Goal: Task Accomplishment & Management: Manage account settings

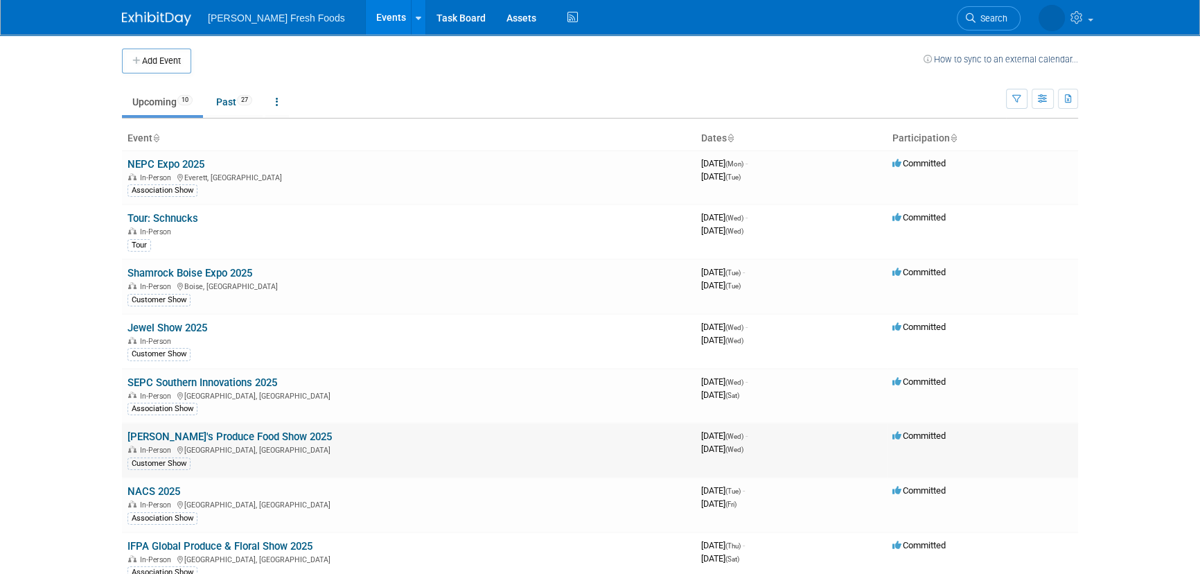
click at [197, 435] on link "[PERSON_NAME]'s Produce Food Show 2025" at bounding box center [229, 436] width 204 height 12
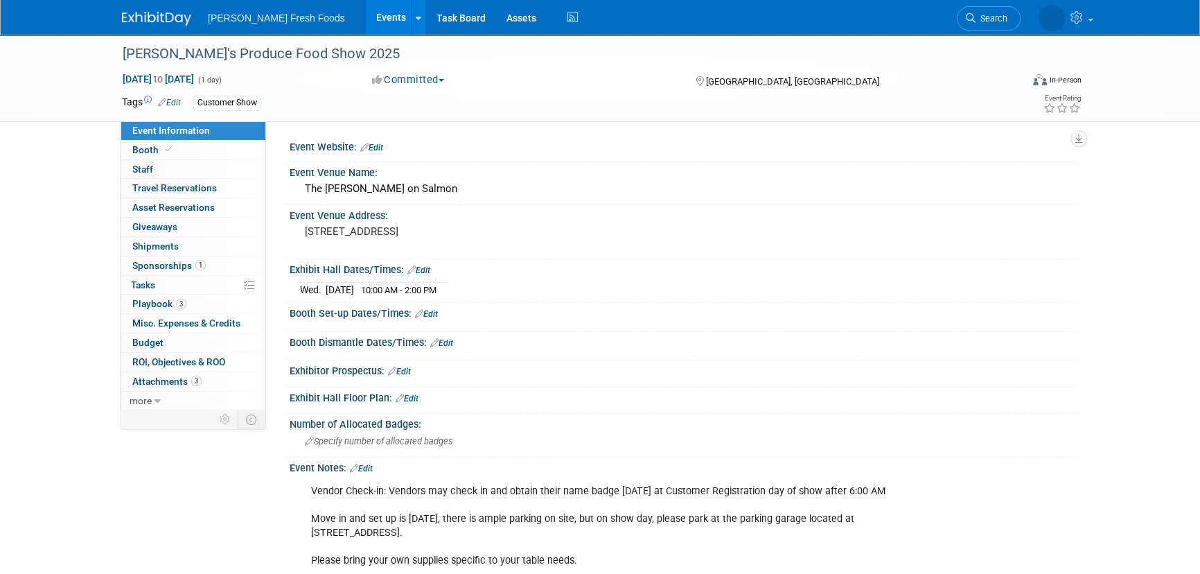
click at [161, 27] on div "Bolthouse Fresh Foods Events Add Event Bulk Upload Events Shareable Event Board…" at bounding box center [600, 17] width 956 height 35
click at [152, 20] on img at bounding box center [156, 19] width 69 height 14
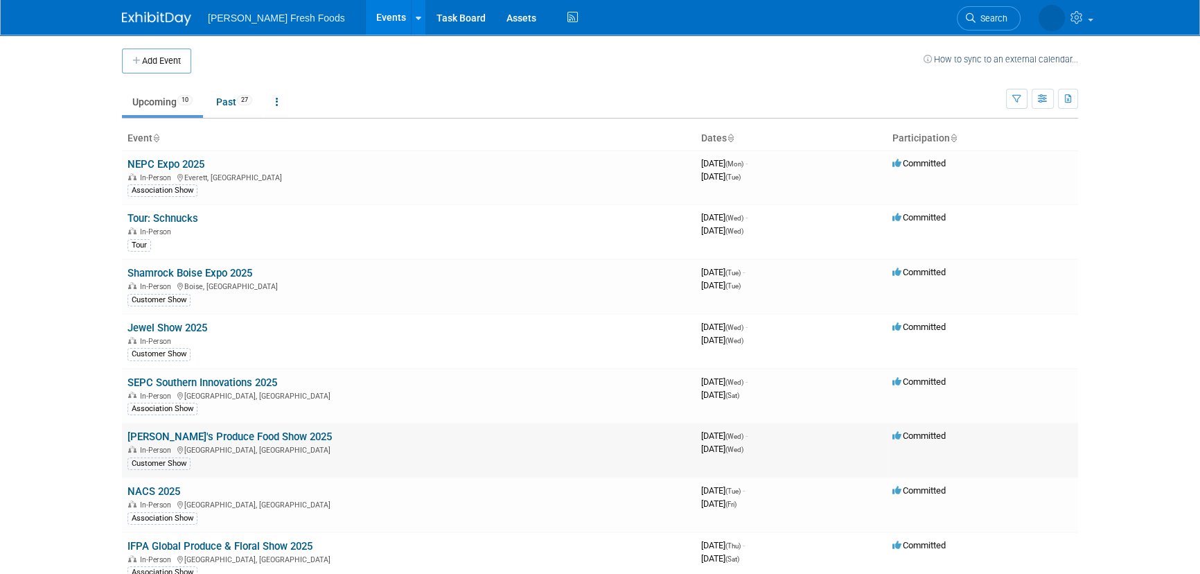
click at [173, 447] on span "In-Person" at bounding box center [157, 449] width 35 height 9
click at [194, 430] on link "[PERSON_NAME]'s Produce Food Show 2025" at bounding box center [229, 436] width 204 height 12
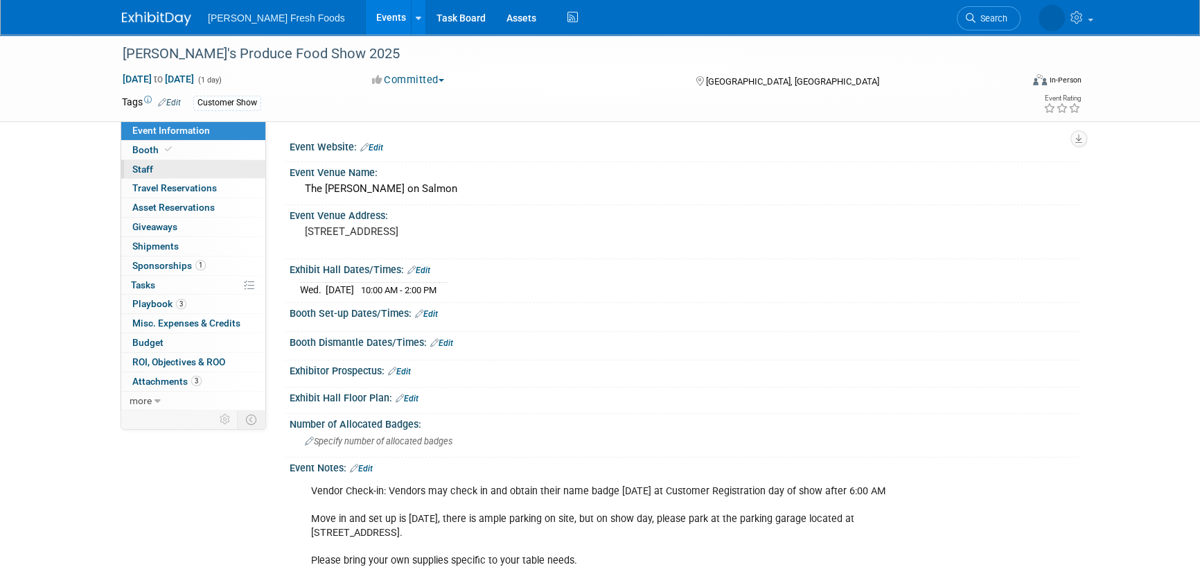
click at [166, 162] on link "0 Staff 0" at bounding box center [193, 169] width 144 height 19
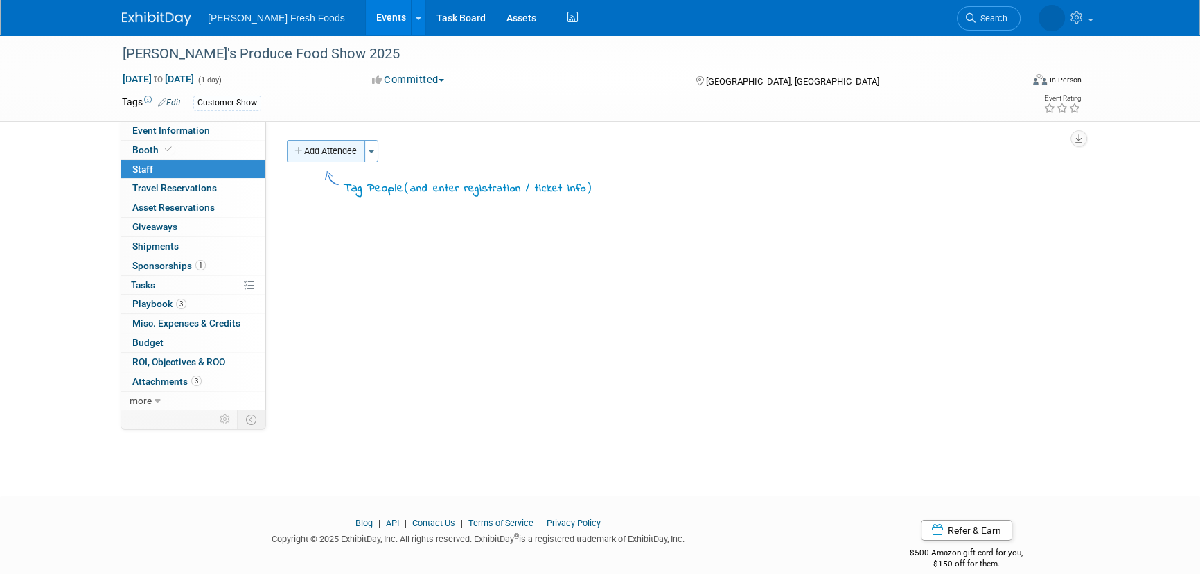
click at [335, 145] on button "Add Attendee" at bounding box center [326, 151] width 78 height 22
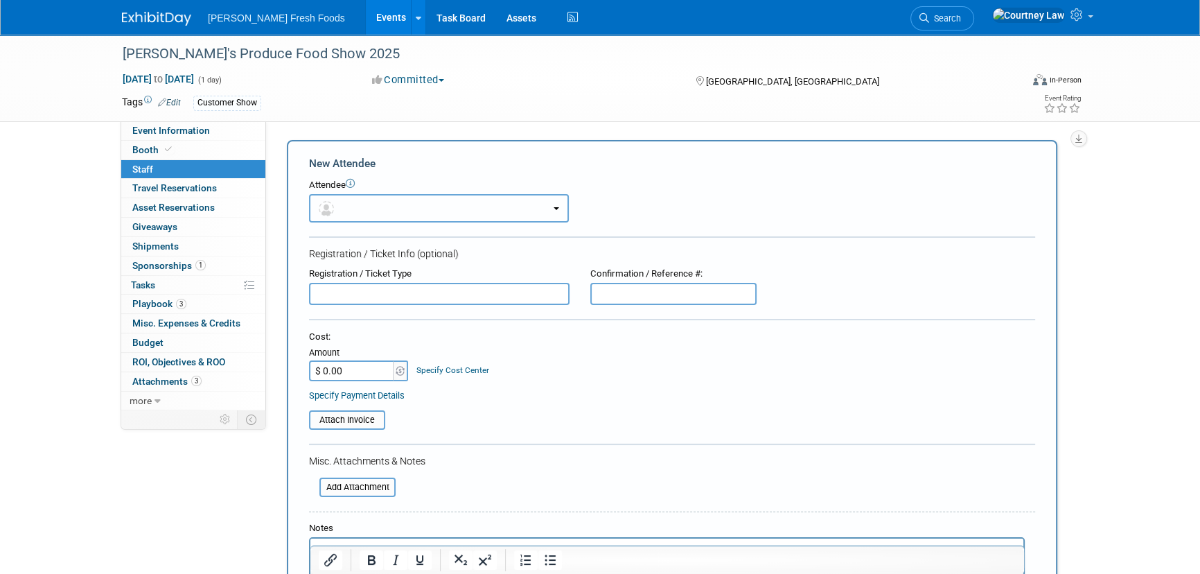
click at [360, 209] on button "button" at bounding box center [439, 208] width 260 height 28
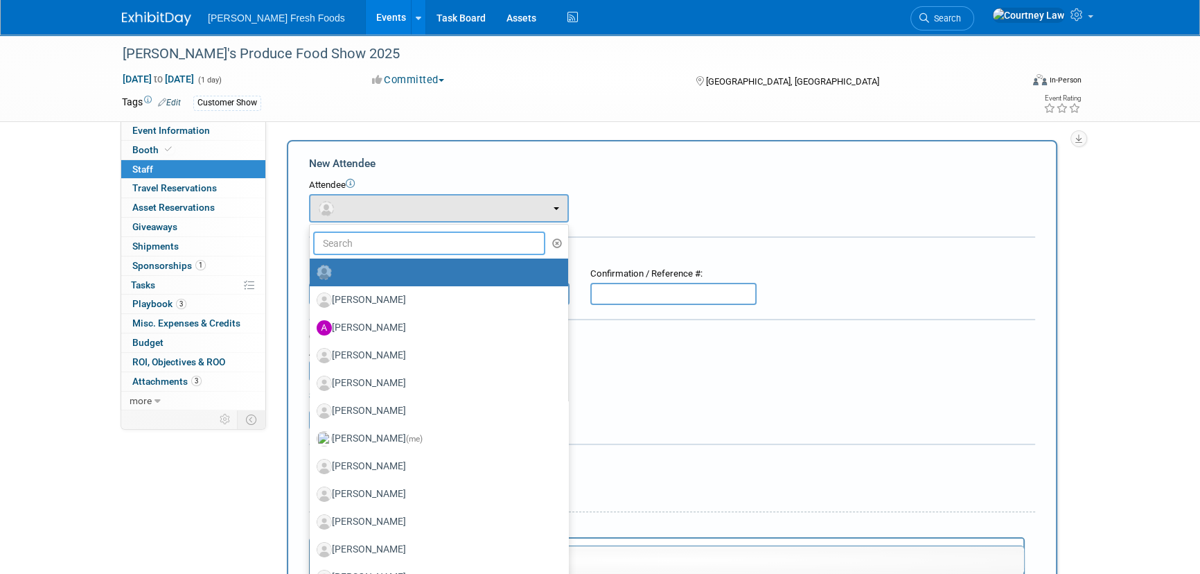
click at [367, 245] on input "text" at bounding box center [429, 243] width 232 height 24
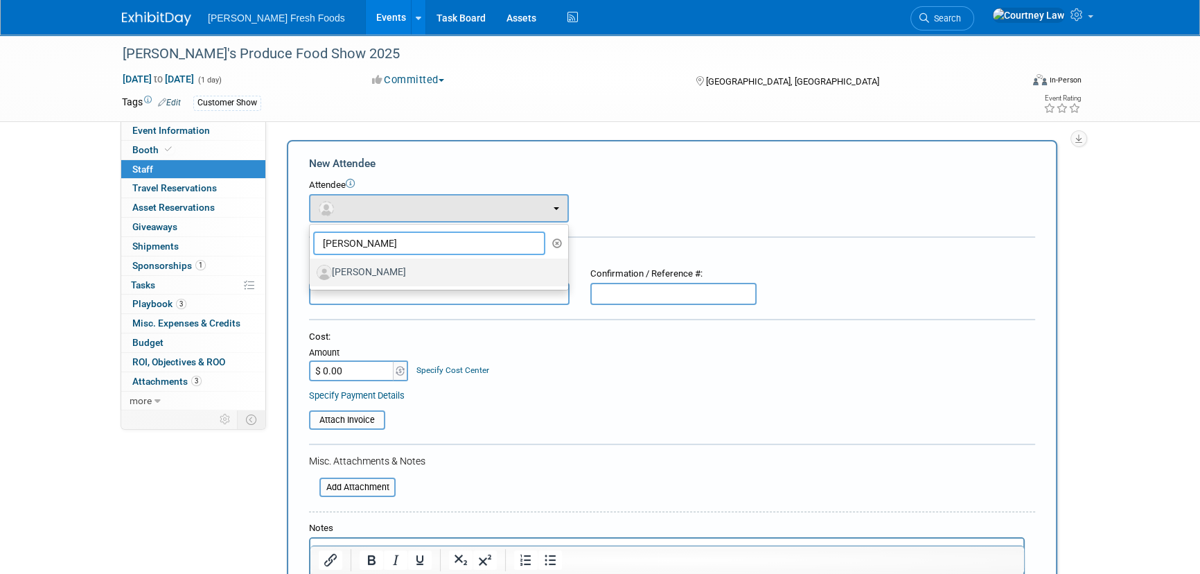
type input "jon"
click at [375, 281] on label "[PERSON_NAME]" at bounding box center [436, 272] width 238 height 22
click at [312, 275] on input "[PERSON_NAME]" at bounding box center [307, 270] width 9 height 9
select select "c0a01b24-cdf6-4f96-af44-9a5be24845fe"
select select "4"
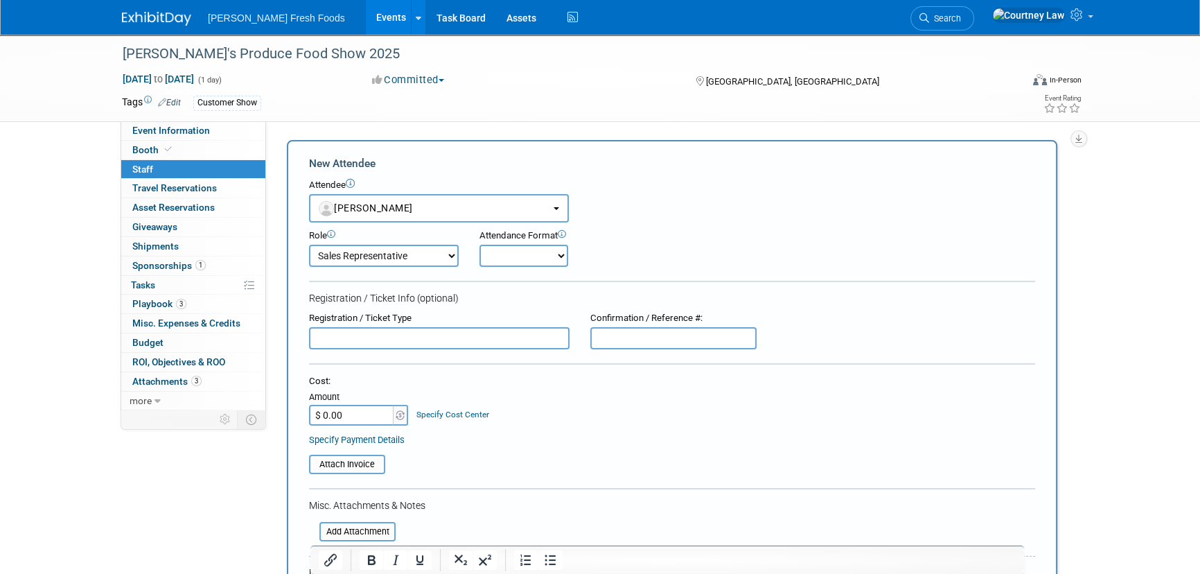
click at [519, 256] on select "Onsite Remote" at bounding box center [523, 256] width 89 height 22
select select "1"
click at [479, 245] on select "Onsite Remote" at bounding box center [523, 256] width 89 height 22
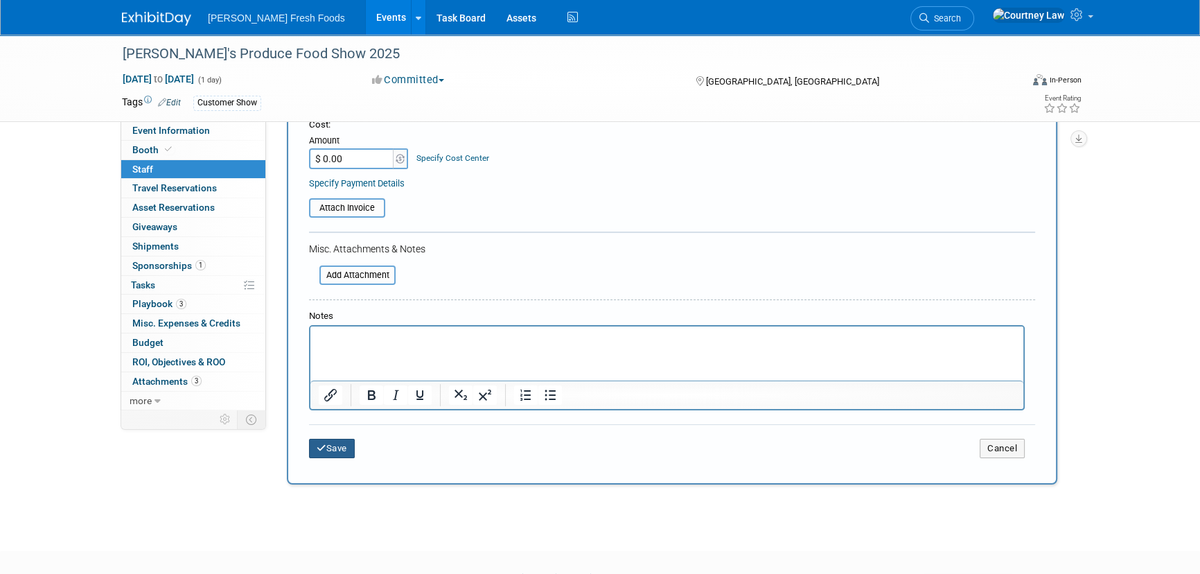
click at [337, 445] on button "Save" at bounding box center [332, 447] width 46 height 19
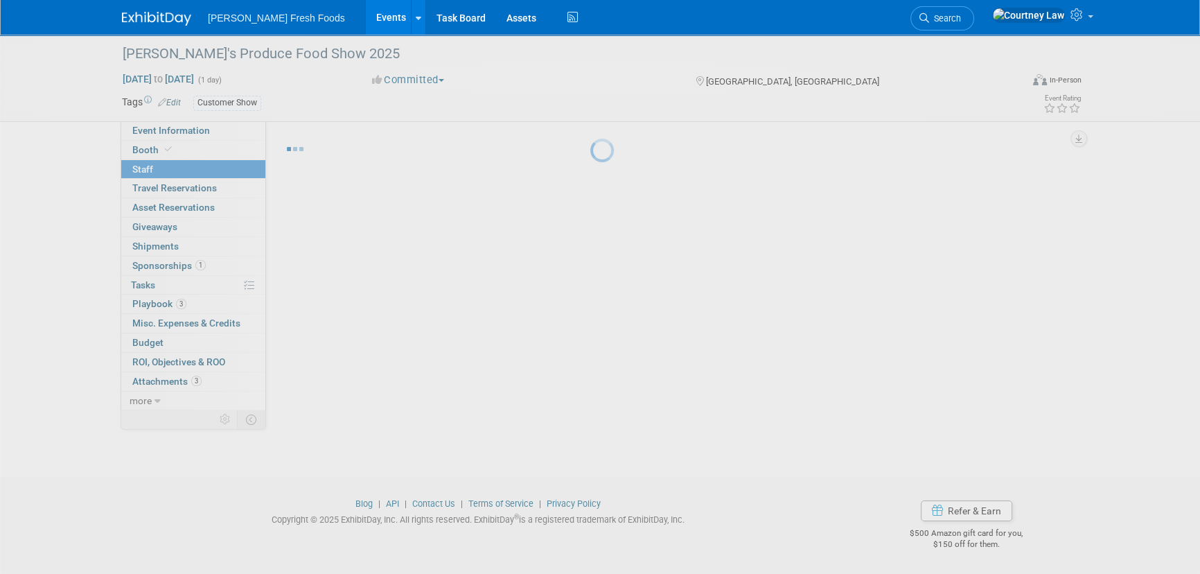
scroll to position [19, 0]
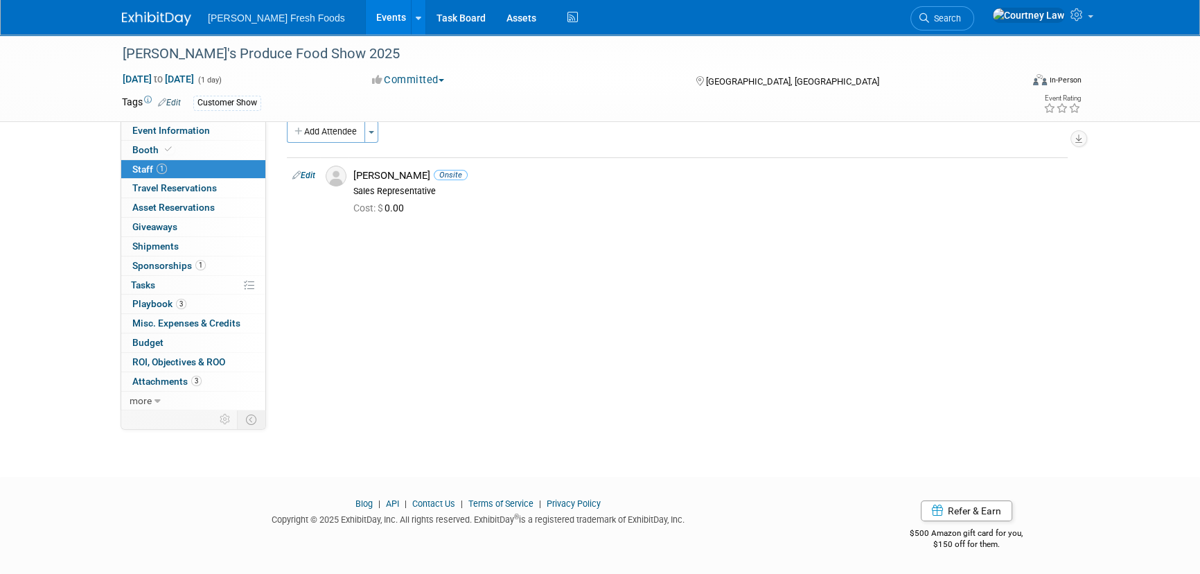
click at [160, 23] on img at bounding box center [156, 19] width 69 height 14
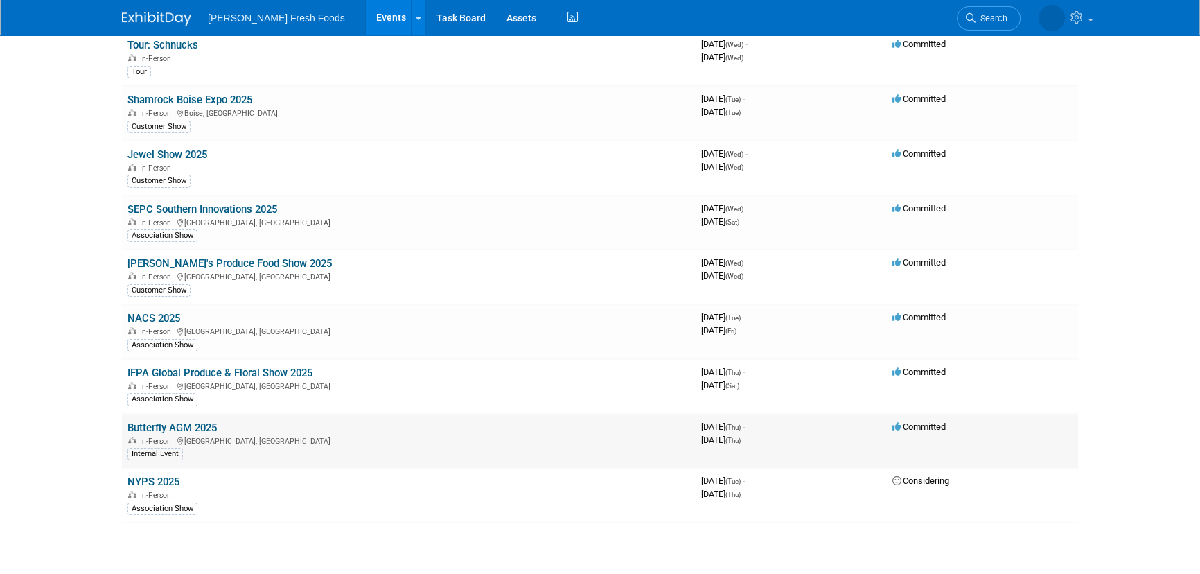
scroll to position [173, 0]
click at [912, 475] on span "Considering" at bounding box center [920, 480] width 57 height 10
click at [166, 475] on link "NYPS 2025" at bounding box center [153, 481] width 52 height 12
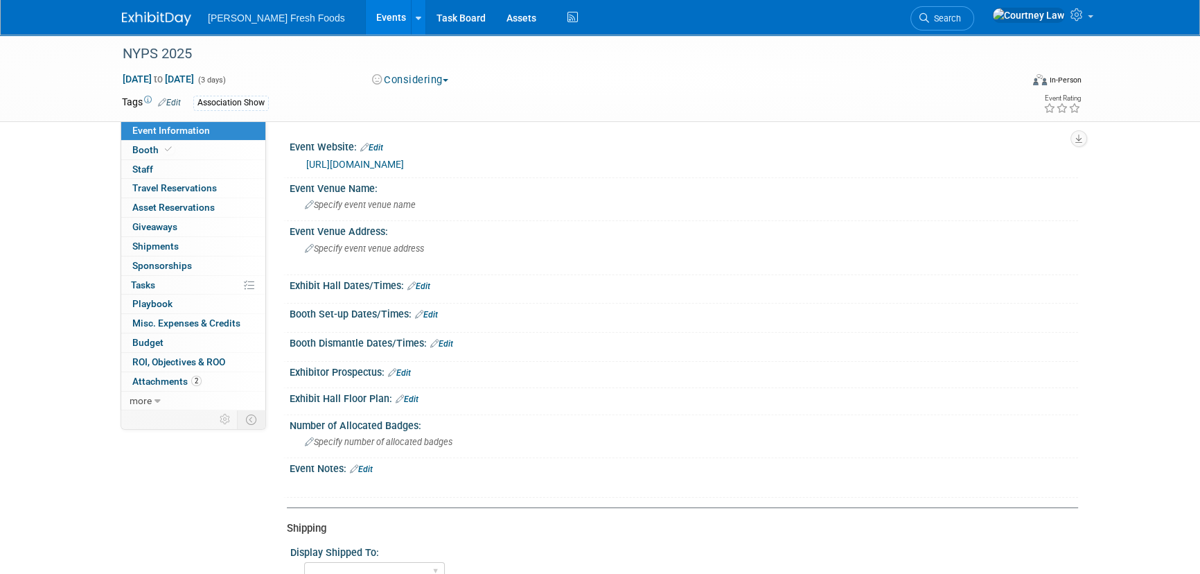
click at [415, 80] on button "Considering" at bounding box center [410, 80] width 87 height 15
click at [420, 107] on link "Committed" at bounding box center [422, 102] width 109 height 19
click at [134, 12] on img at bounding box center [156, 19] width 69 height 14
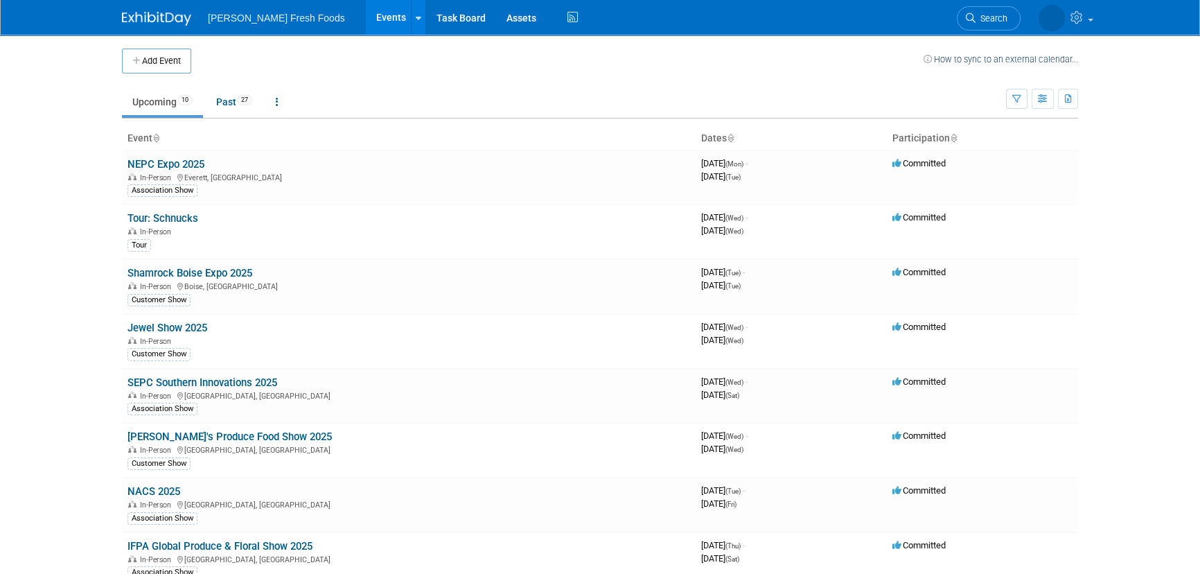
click at [64, 280] on body "Bolthouse Fresh Foods Events Add Event Bulk Upload Events Shareable Event Board…" at bounding box center [600, 287] width 1200 height 574
